Goal: Check status: Check status

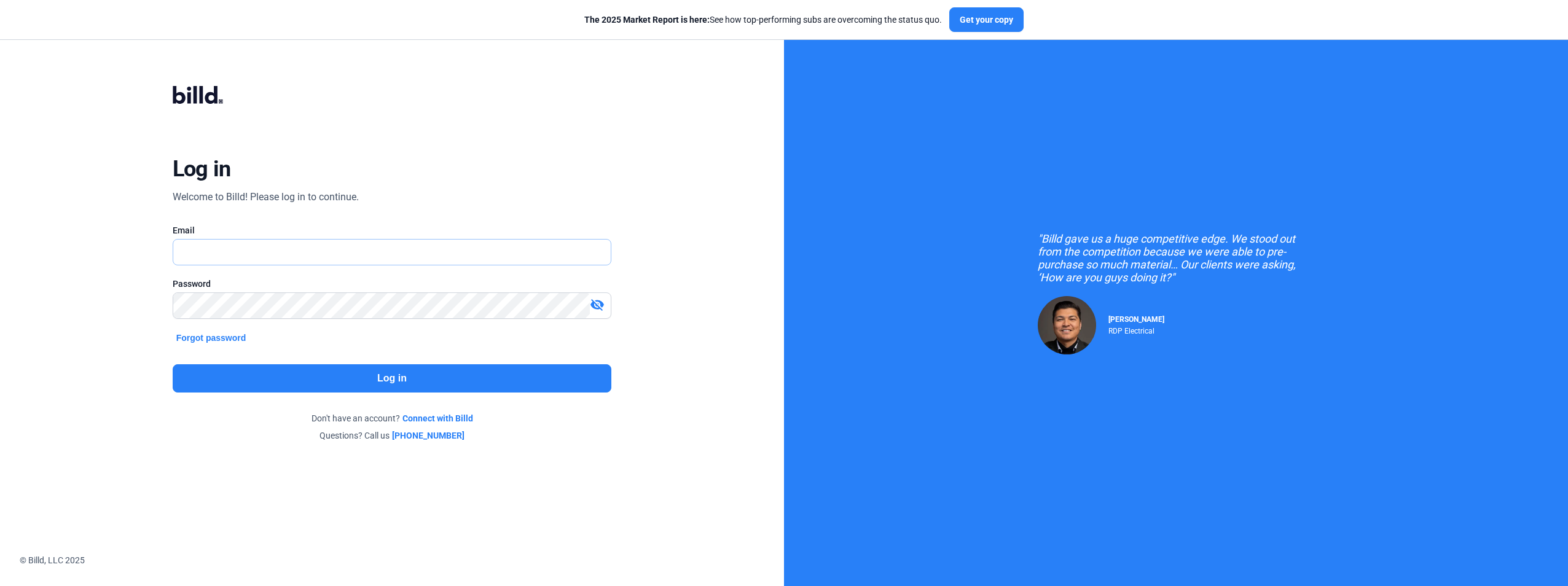
type input "[PERSON_NAME][EMAIL_ADDRESS][DOMAIN_NAME]"
click at [380, 385] on button "Log in" at bounding box center [392, 378] width 439 height 28
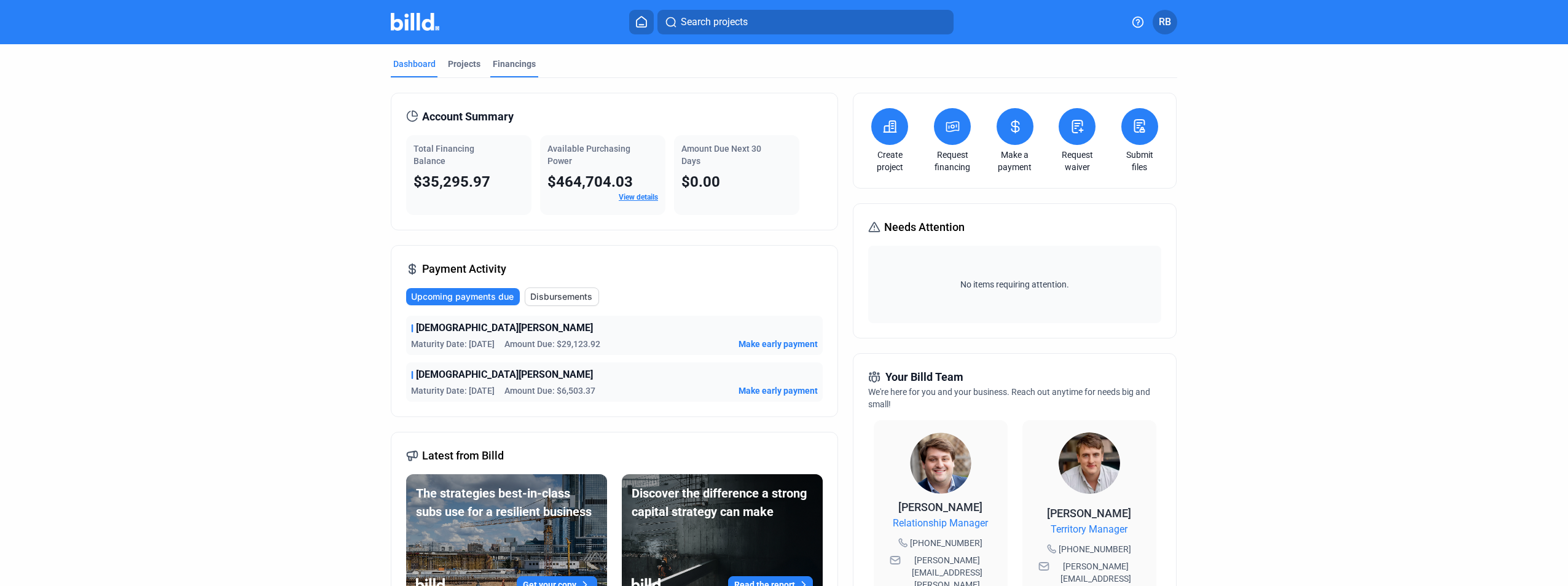
click at [509, 65] on div "Financings" at bounding box center [514, 63] width 43 height 12
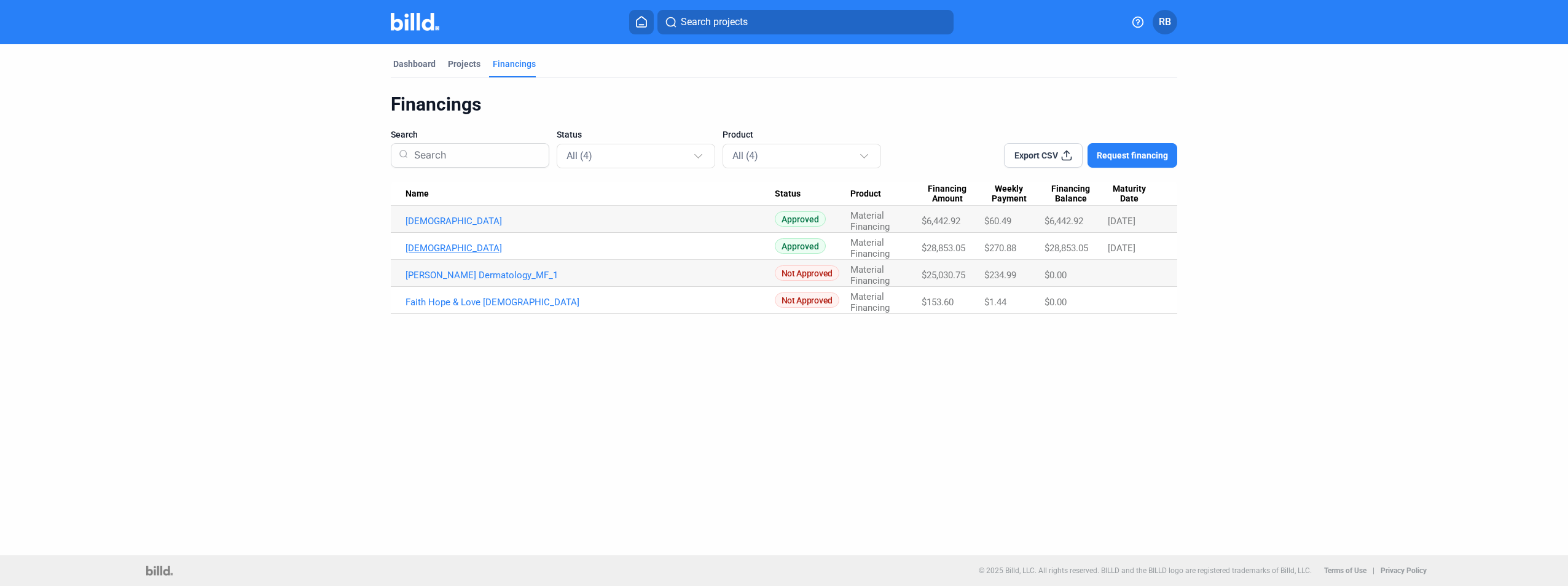
click at [462, 249] on link "[DEMOGRAPHIC_DATA]" at bounding box center [590, 248] width 369 height 11
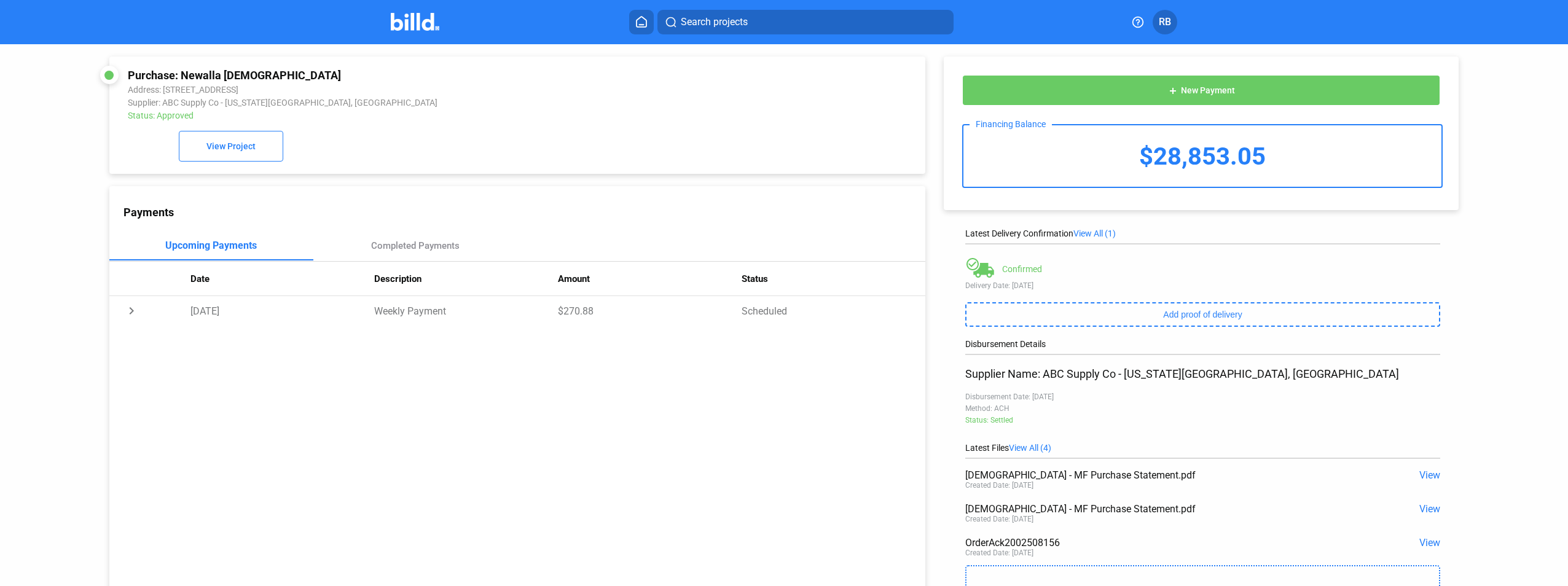
click at [502, 463] on div "Payments Upcoming Payments Completed Payments Date Description Amount Status ch…" at bounding box center [517, 393] width 816 height 414
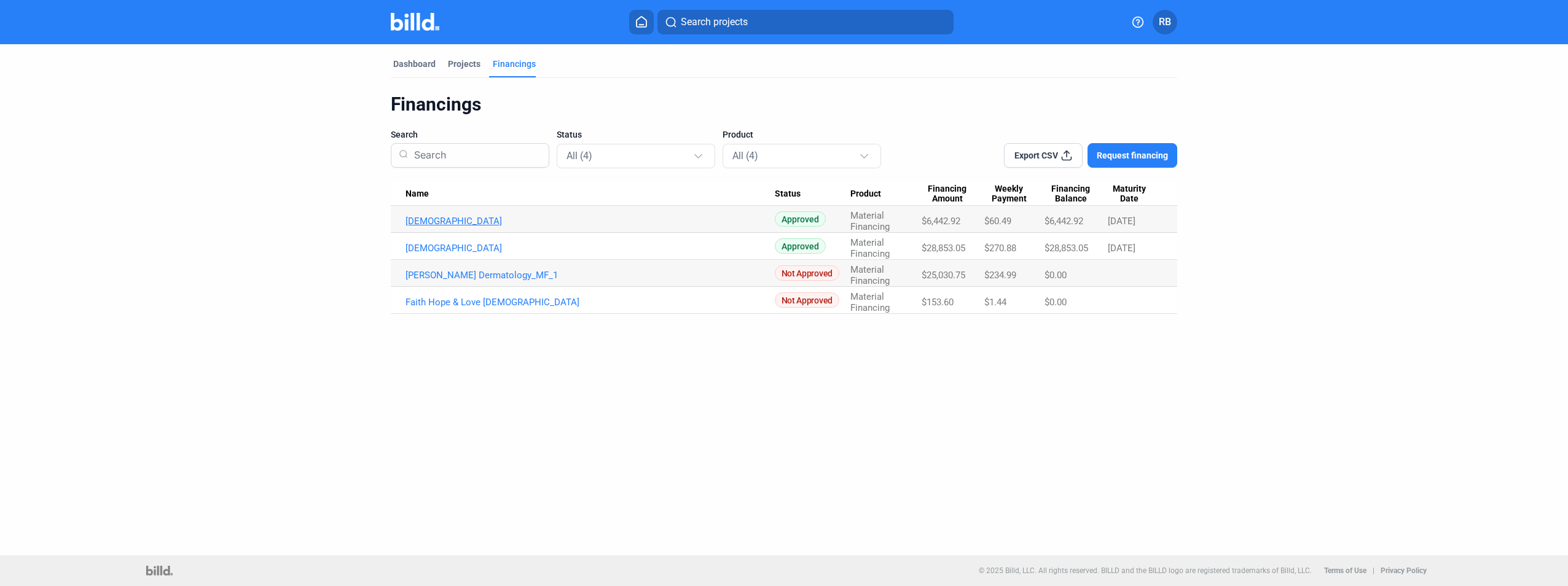
click at [477, 218] on link "[DEMOGRAPHIC_DATA]" at bounding box center [590, 221] width 369 height 11
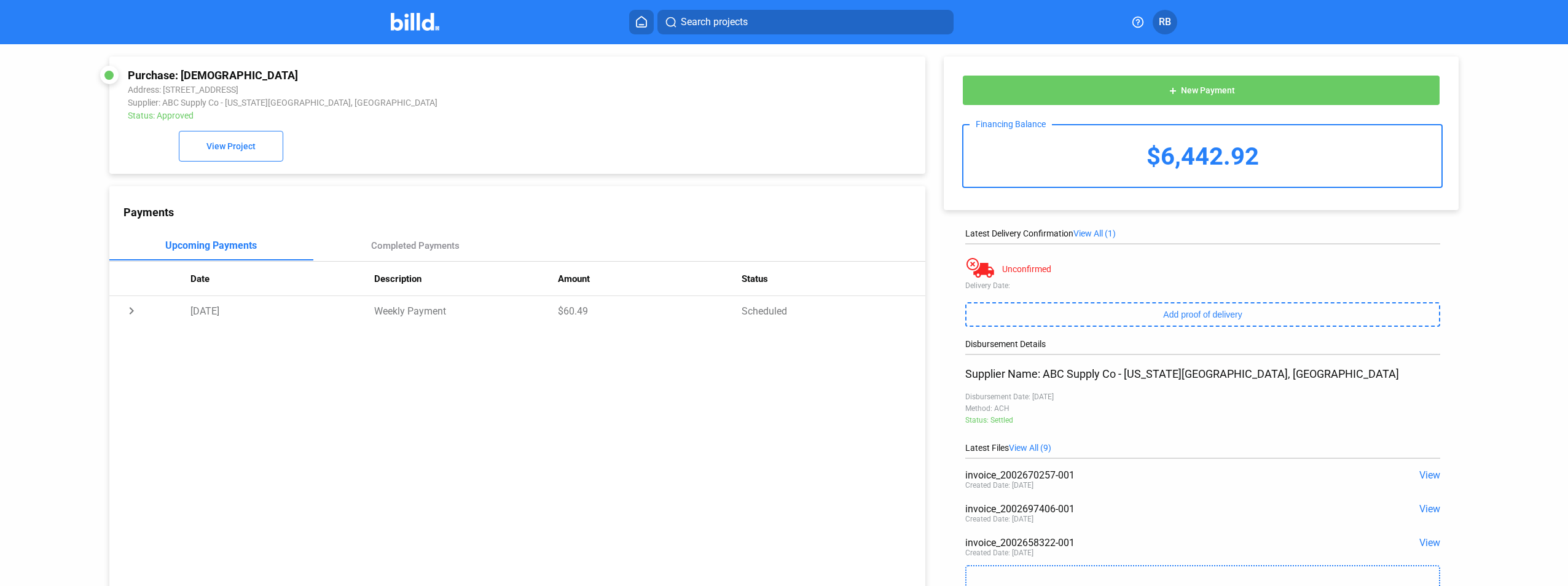
click at [737, 465] on div "Payments Upcoming Payments Completed Payments Date Description Amount Status ch…" at bounding box center [517, 393] width 816 height 414
click at [132, 313] on td "chevron_right" at bounding box center [150, 311] width 82 height 29
